Goal: Task Accomplishment & Management: Manage account settings

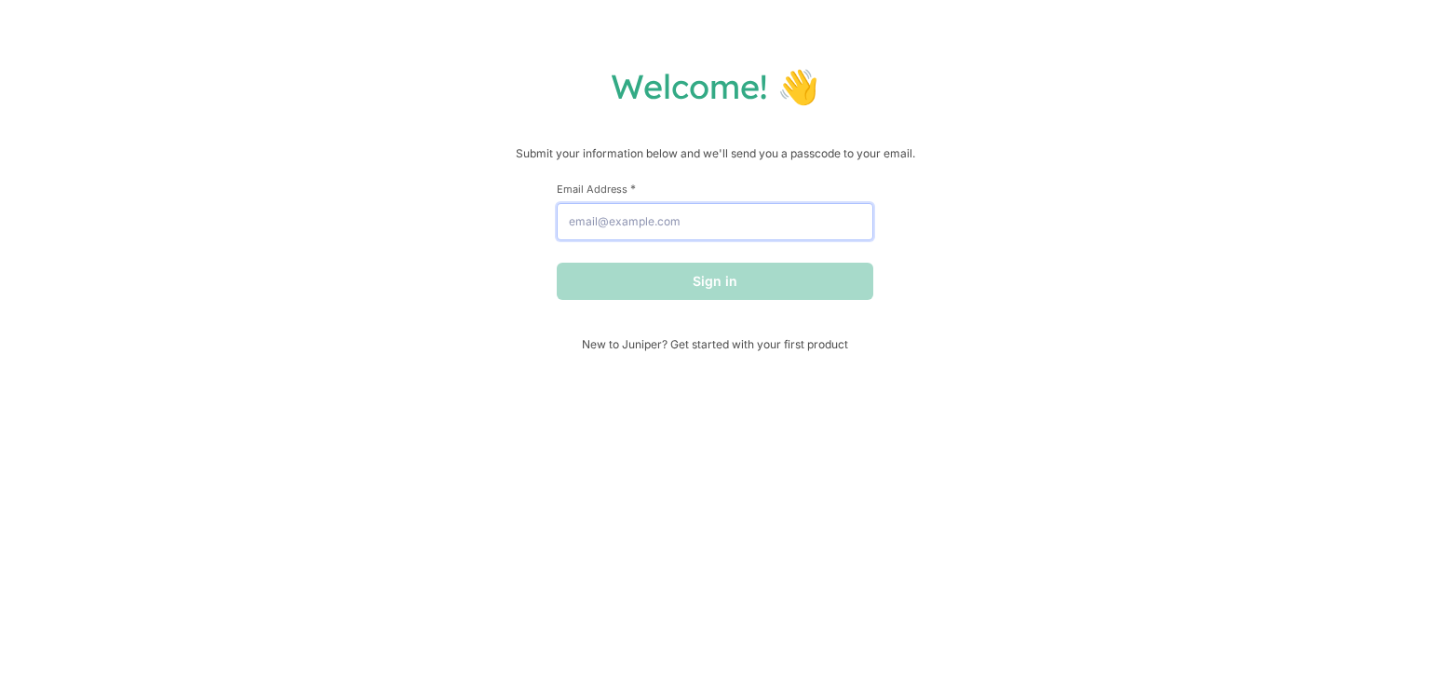
click at [648, 225] on input "Email Address *" at bounding box center [715, 221] width 317 height 37
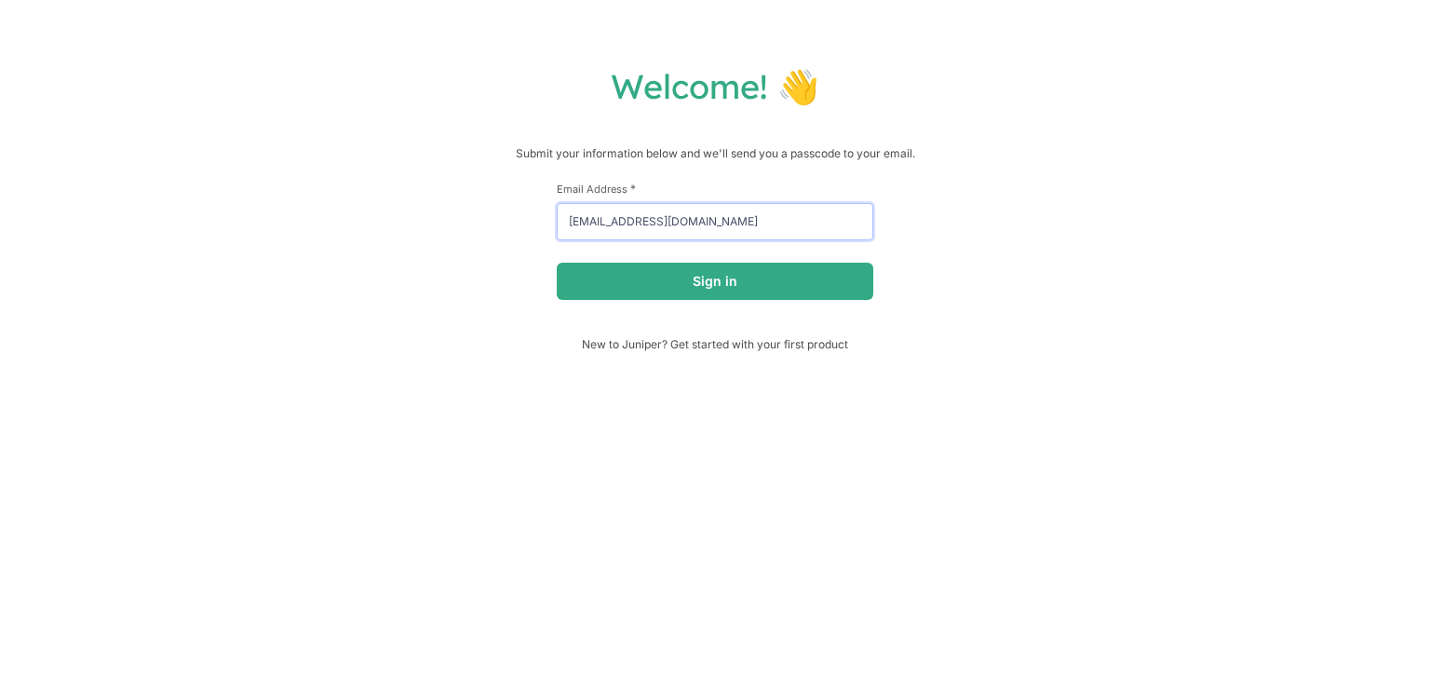
type input "[EMAIL_ADDRESS][DOMAIN_NAME]"
click at [557, 263] on button "Sign in" at bounding box center [715, 281] width 317 height 37
